Goal: Task Accomplishment & Management: Manage account settings

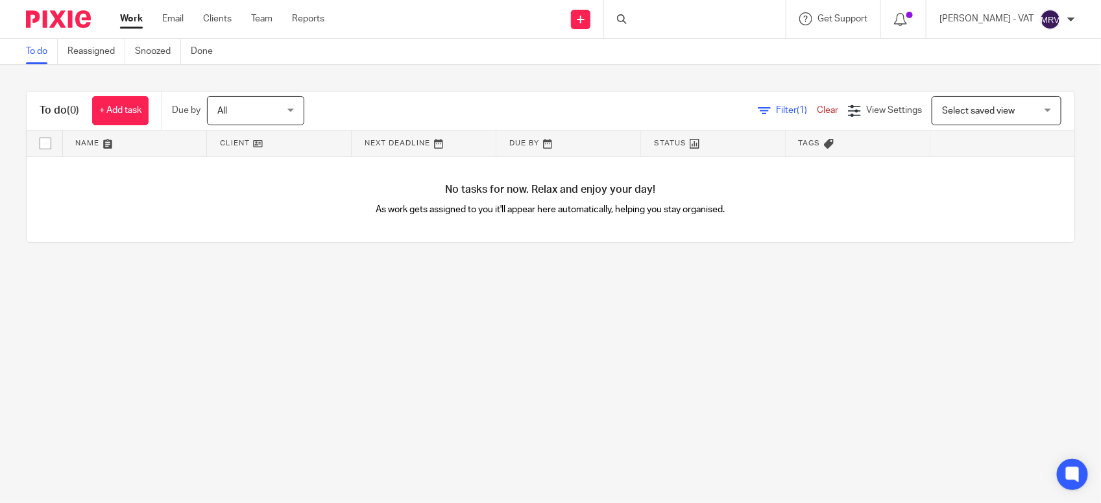
click at [42, 50] on link "To do" at bounding box center [42, 51] width 32 height 25
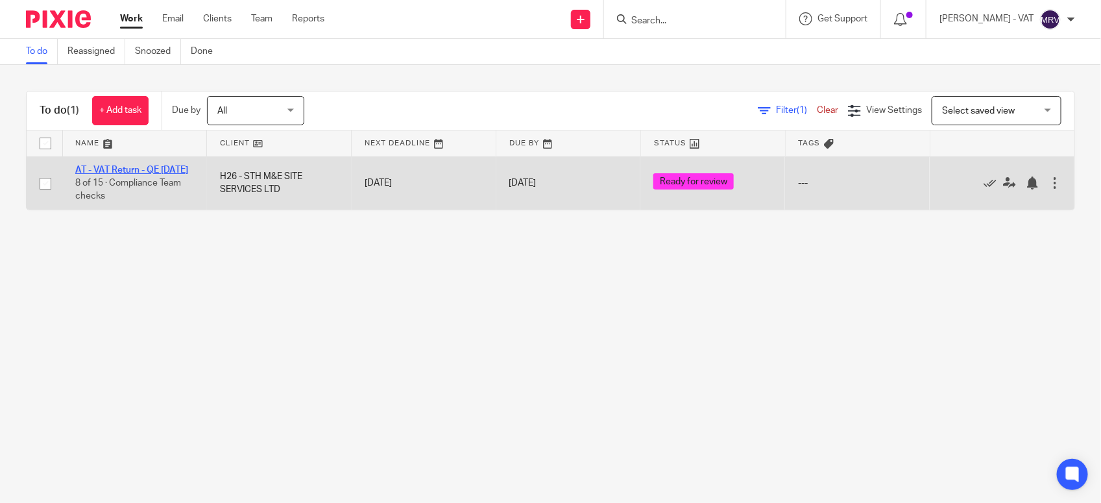
click at [127, 167] on link "AT - VAT Return - QE 31-08-2025" at bounding box center [131, 169] width 113 height 9
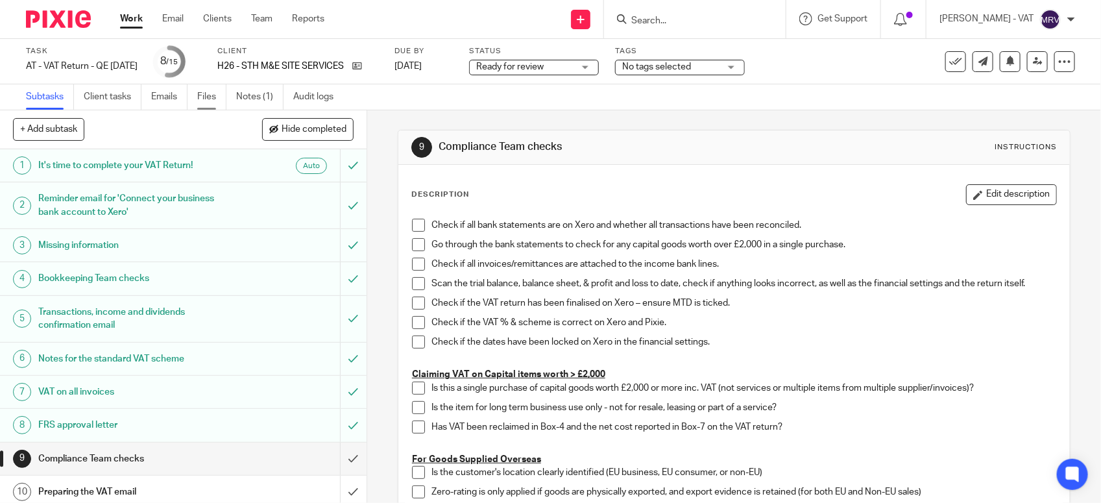
click at [223, 99] on link "Files" at bounding box center [211, 96] width 29 height 25
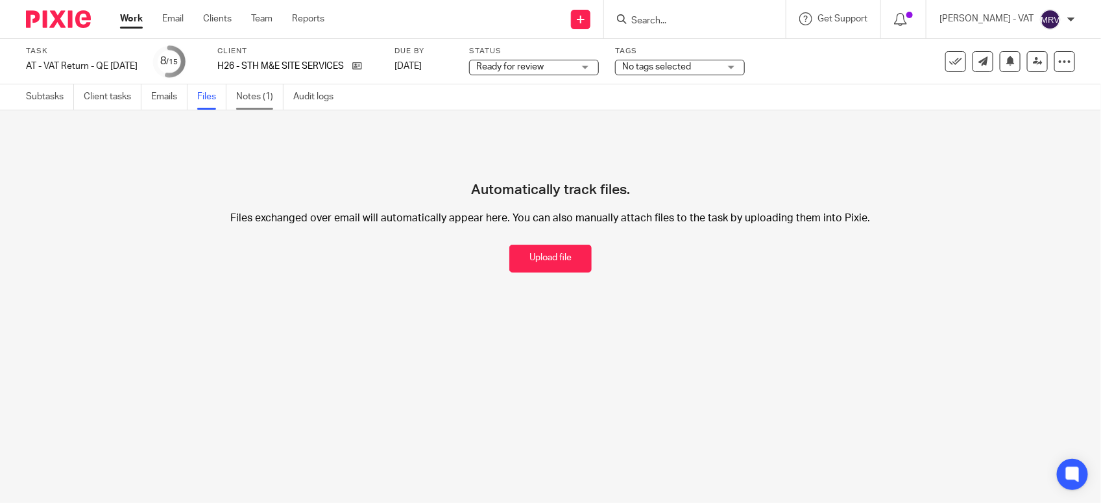
click at [248, 103] on link "Notes (1)" at bounding box center [259, 96] width 47 height 25
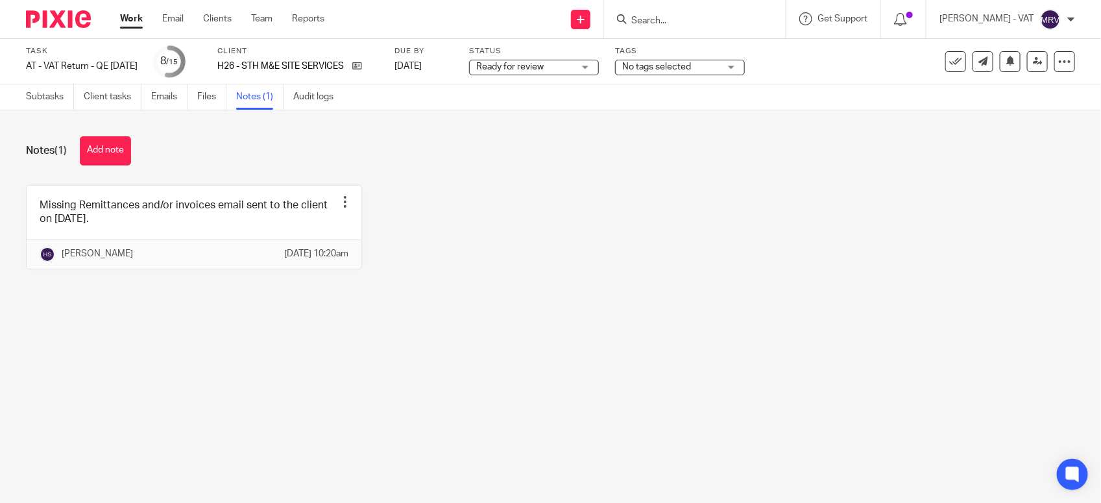
click at [576, 252] on div "Missing Remittances and/or invoices email sent to the client on [DATE]. Edit no…" at bounding box center [541, 237] width 1070 height 104
